Goal: Task Accomplishment & Management: Manage account settings

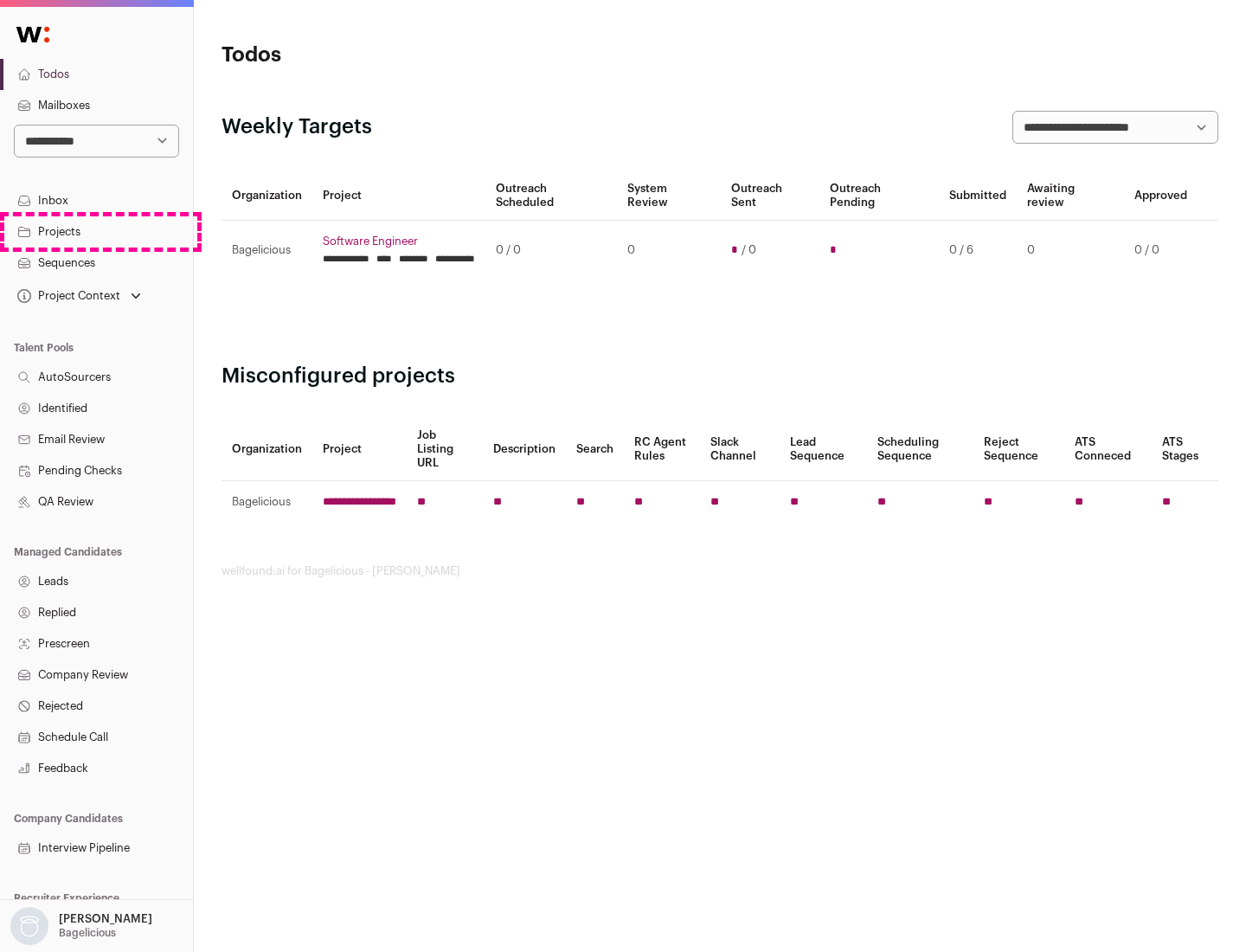
click at [96, 231] on link "Projects" at bounding box center [96, 232] width 193 height 31
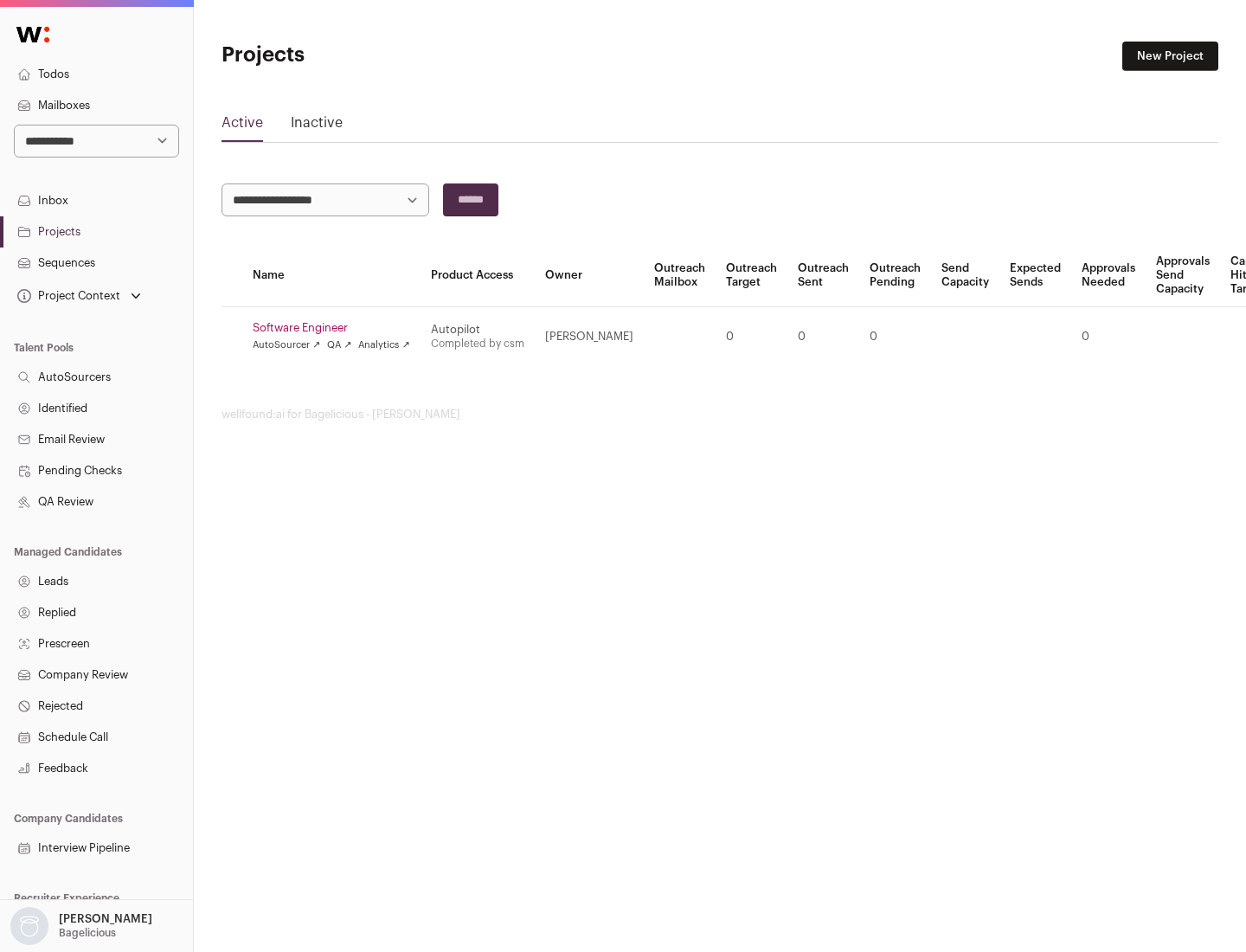
click at [336, 328] on link "Software Engineer" at bounding box center [332, 328] width 158 height 13
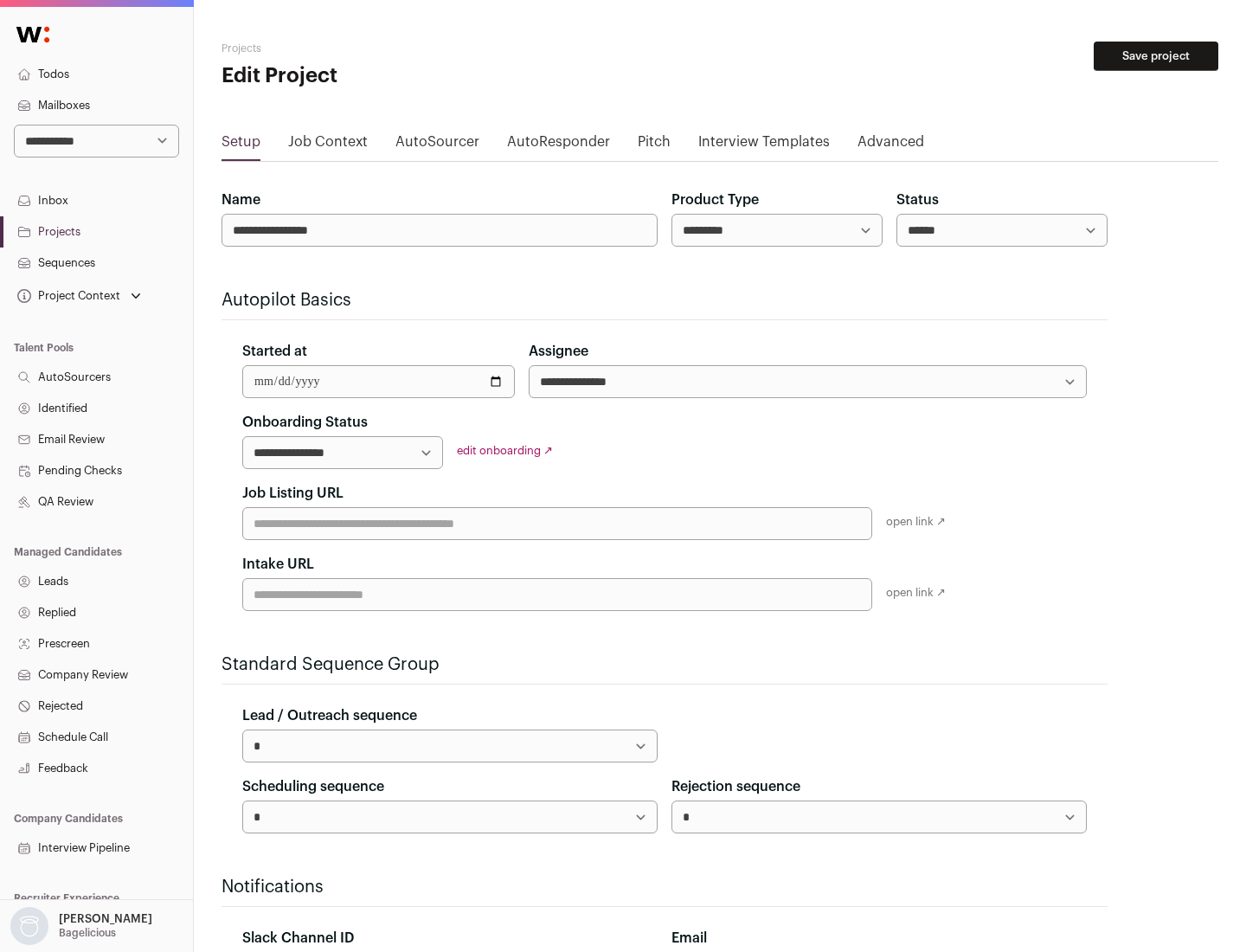
click at [1156, 56] on button "Save project" at bounding box center [1157, 56] width 125 height 30
